Goal: Transaction & Acquisition: Purchase product/service

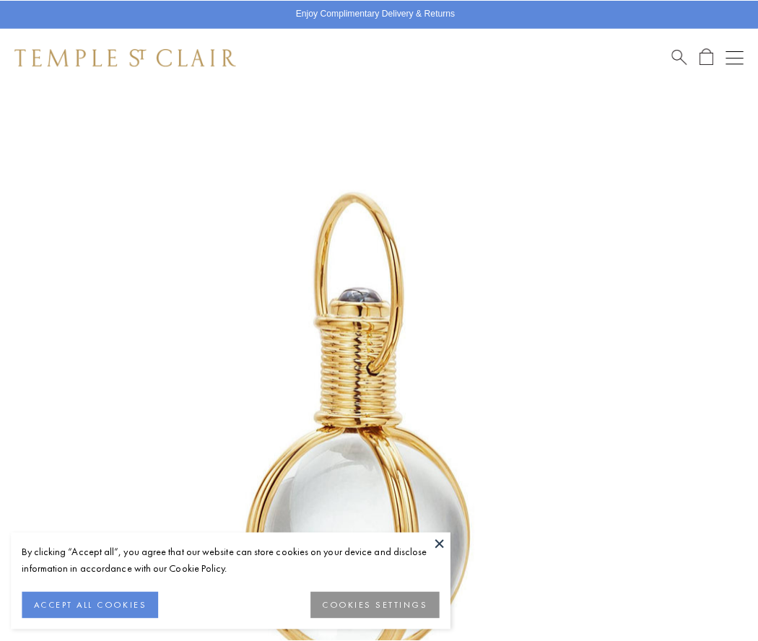
scroll to position [374, 0]
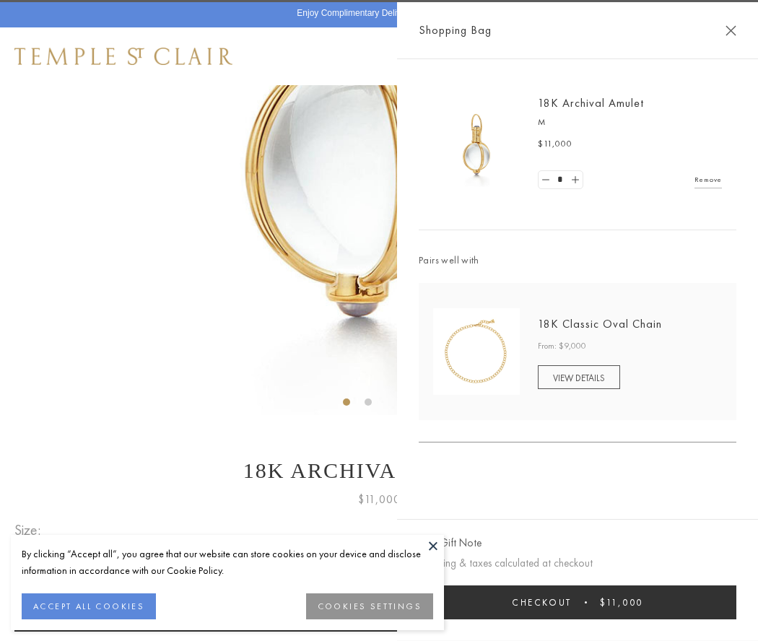
click at [577, 602] on button "Checkout $11,000" at bounding box center [578, 602] width 318 height 34
